Goal: Information Seeking & Learning: Learn about a topic

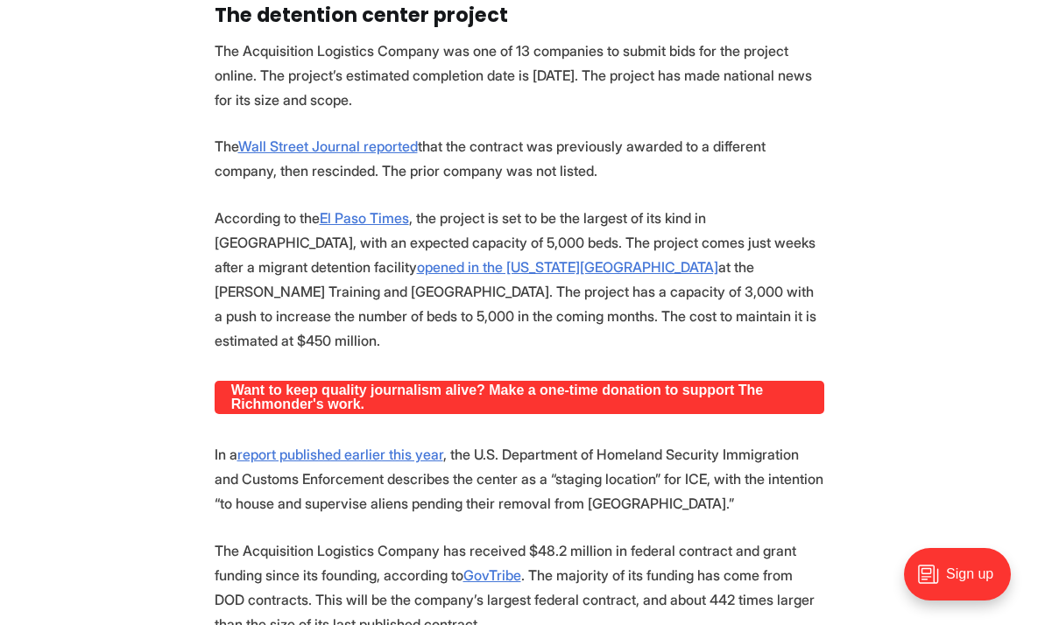
scroll to position [1992, 0]
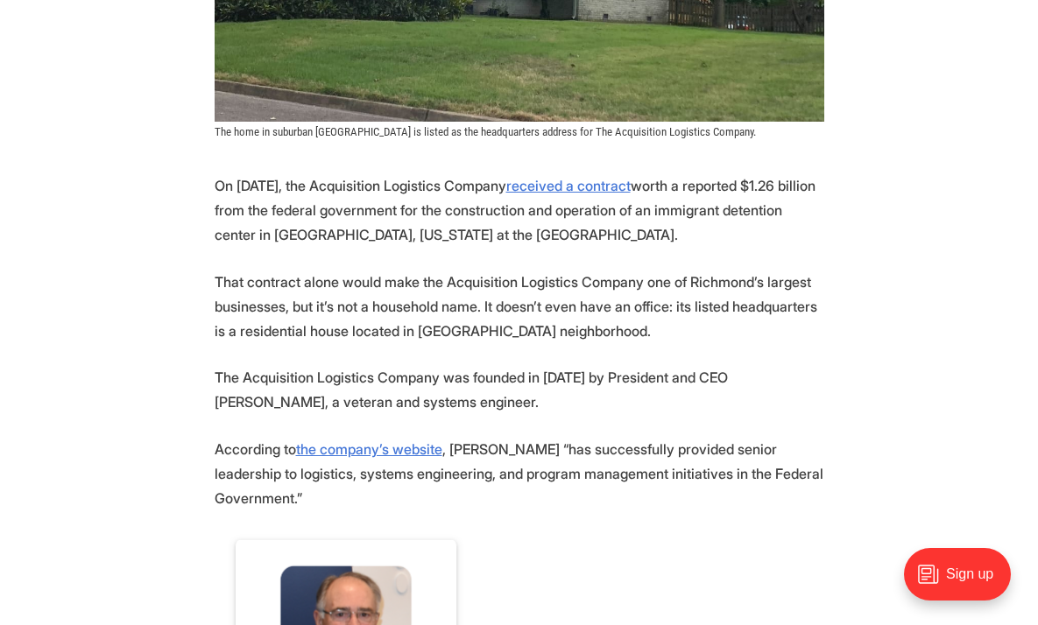
scroll to position [758, 0]
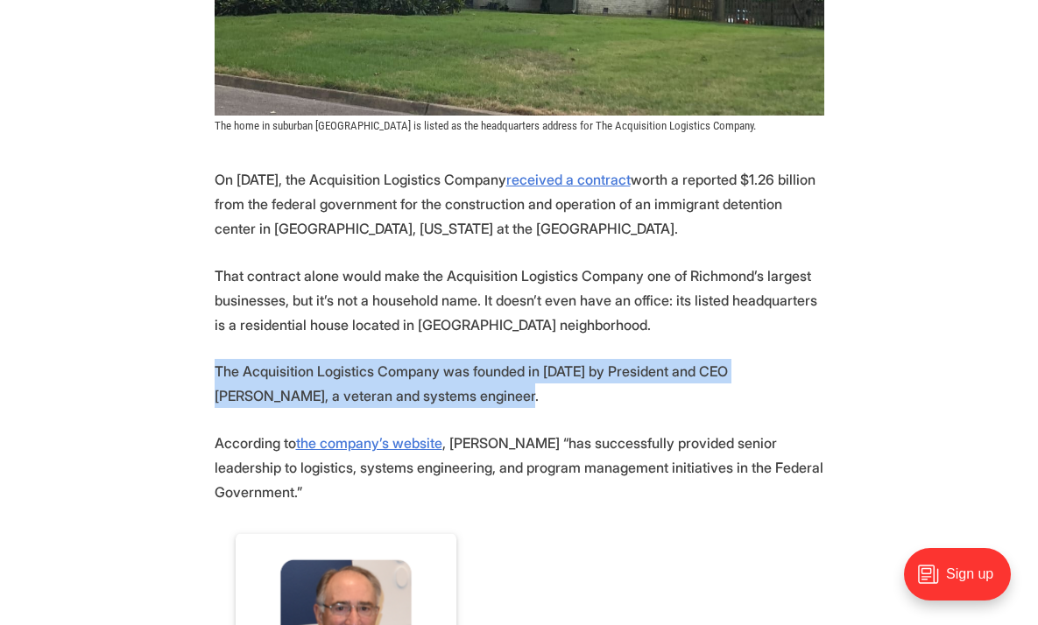
drag, startPoint x: 587, startPoint y: 409, endPoint x: 543, endPoint y: 347, distance: 76.0
click at [539, 400] on p "The Acquisition Logistics Company was founded in [DATE] by President and CEO [P…" at bounding box center [519, 383] width 609 height 49
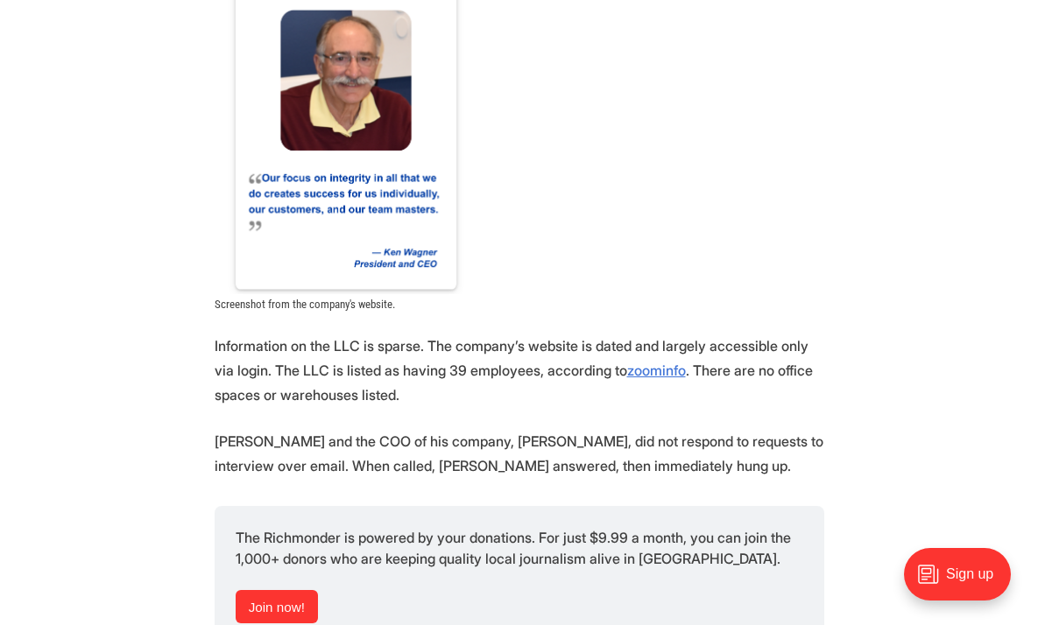
scroll to position [1310, 0]
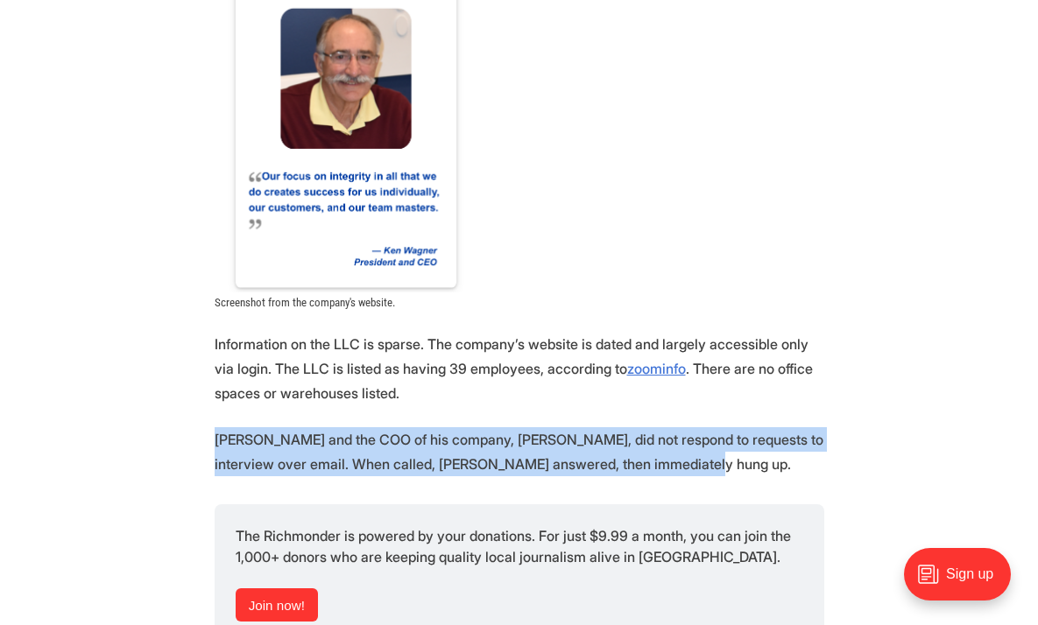
drag, startPoint x: 678, startPoint y: 440, endPoint x: 328, endPoint y: 389, distance: 353.9
click at [328, 389] on section "On [DATE], the Acquisition Logistics Company received a contract worth a report…" at bounding box center [519, 516] width 1038 height 1801
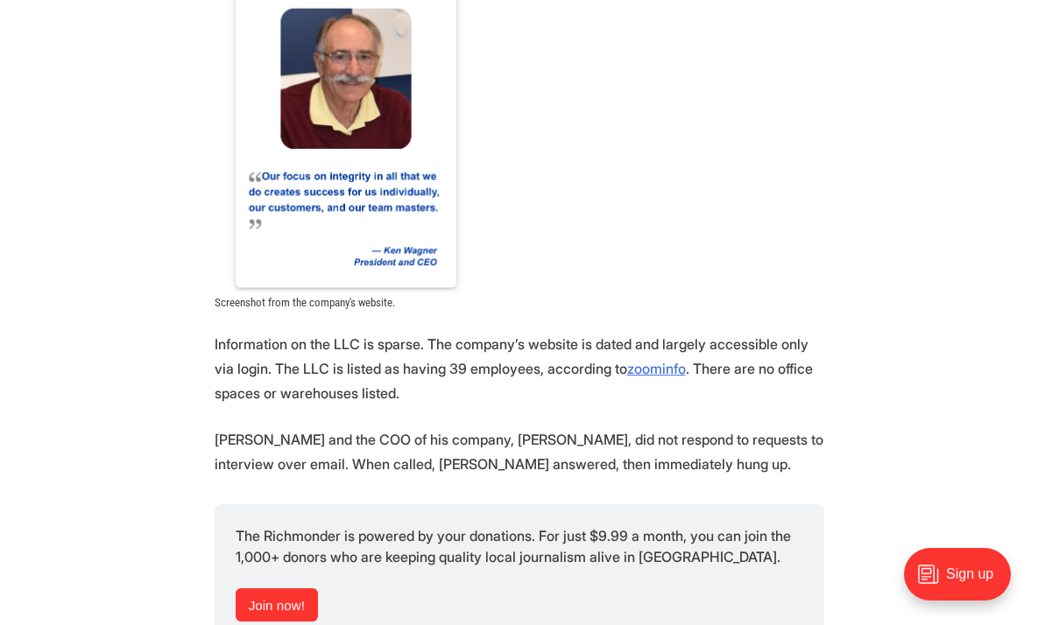
click at [554, 240] on figure "Screenshot from the company's website." at bounding box center [519, 142] width 609 height 335
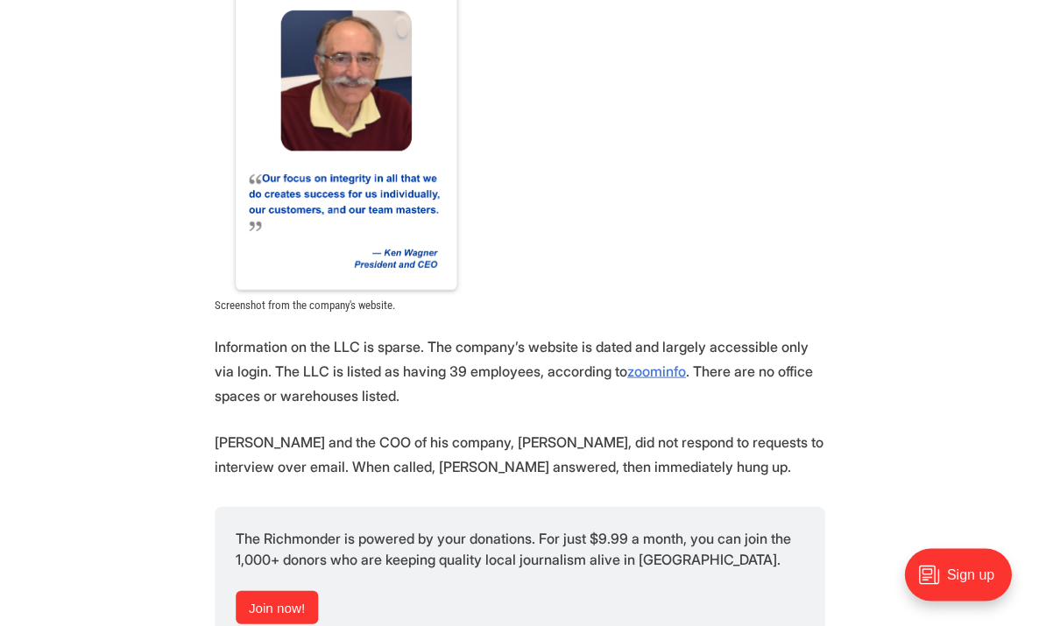
scroll to position [1315, 0]
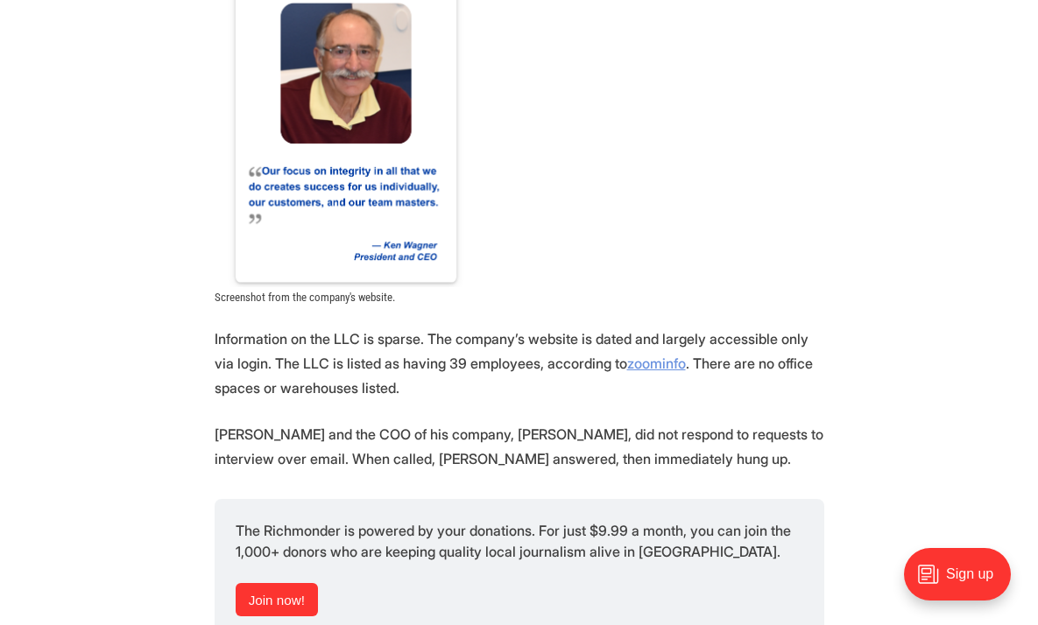
click at [627, 355] on link "zoominfo" at bounding box center [656, 364] width 59 height 18
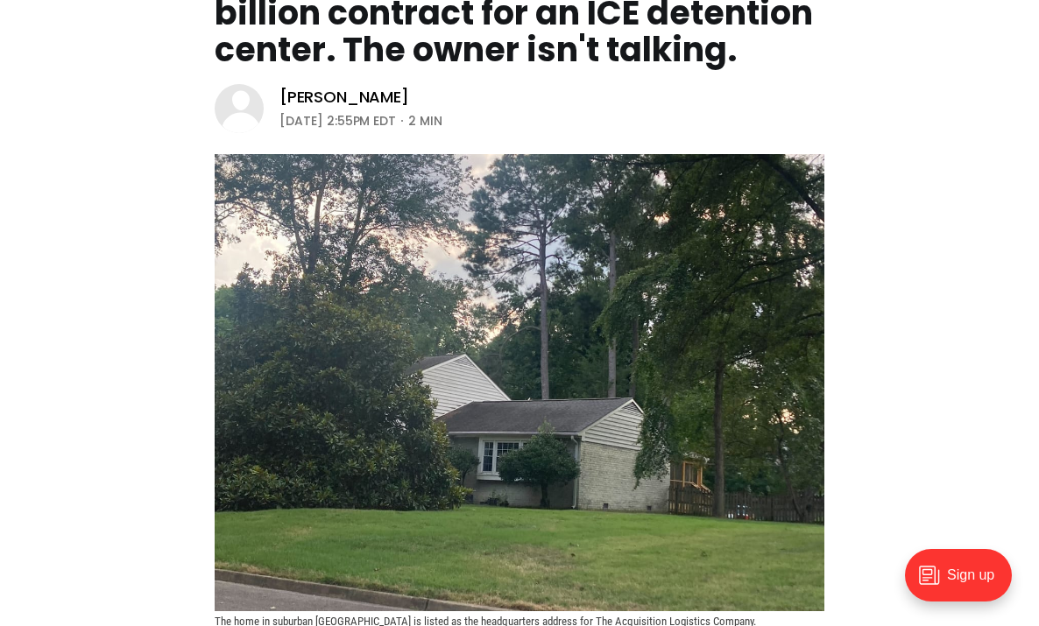
scroll to position [0, 0]
